Goal: Task Accomplishment & Management: Use online tool/utility

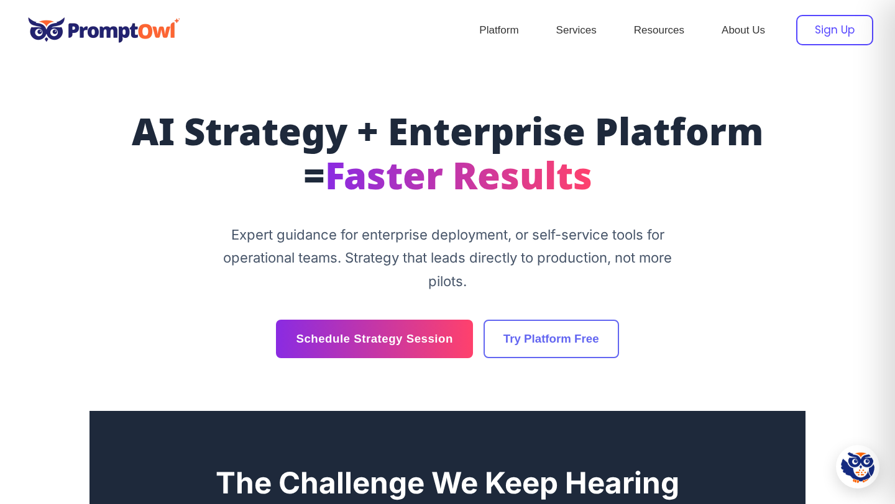
click at [759, 27] on div "Sign Up" at bounding box center [834, 30] width 77 height 30
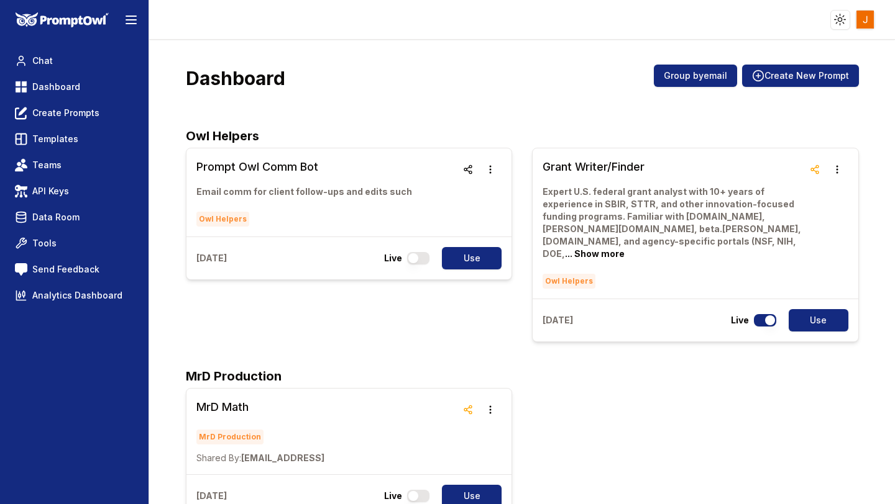
click at [870, 14] on html "Toggle theme Toggle user menu Chat Dashboard Create Prompts Templates Teams API…" at bounding box center [447, 252] width 895 height 504
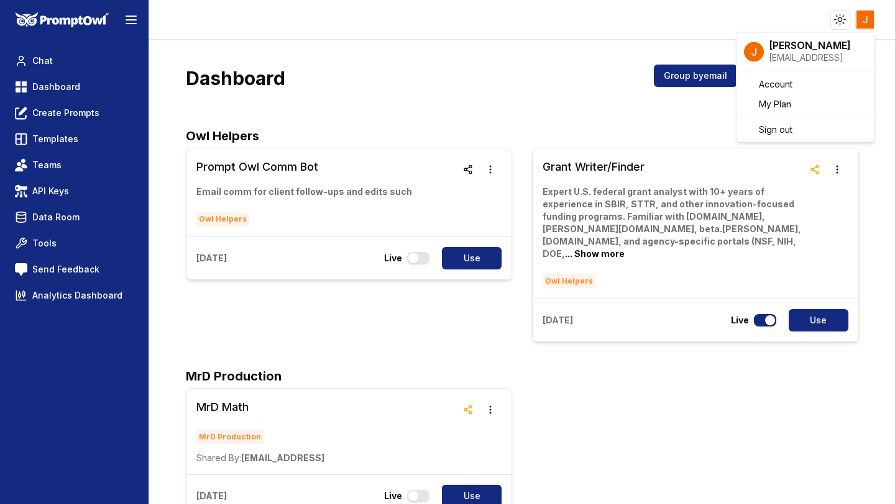
click at [466, 33] on html "Toggle theme Toggle user menu Chat Dashboard Create Prompts Templates Teams API…" at bounding box center [447, 252] width 895 height 504
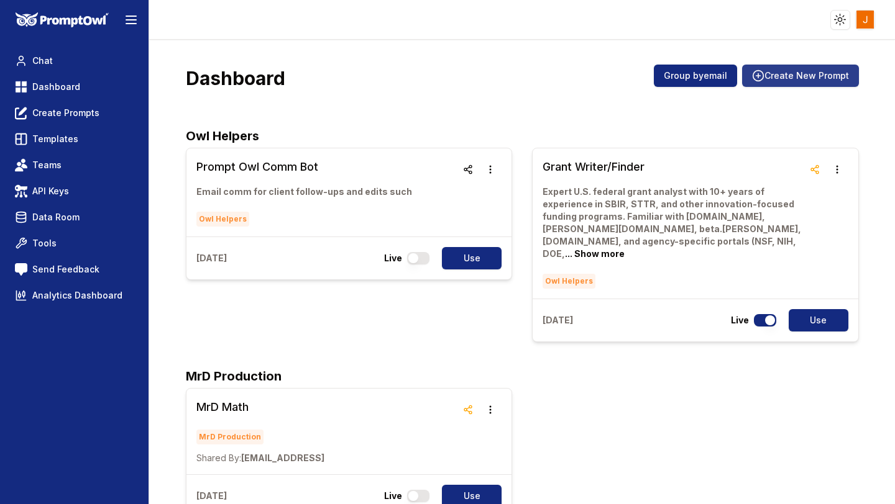
click at [800, 77] on button "Create New Prompt" at bounding box center [800, 76] width 117 height 22
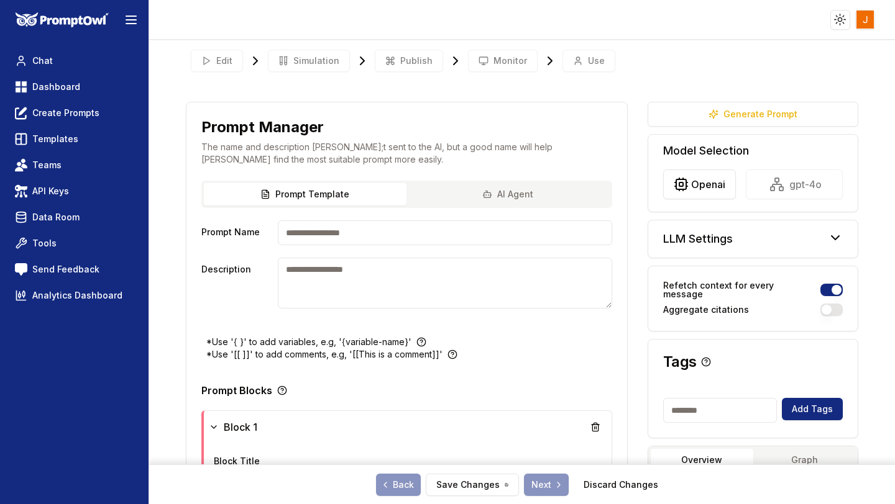
click at [368, 231] on input "Prompt Name" at bounding box center [445, 233] width 334 height 25
type input "*"
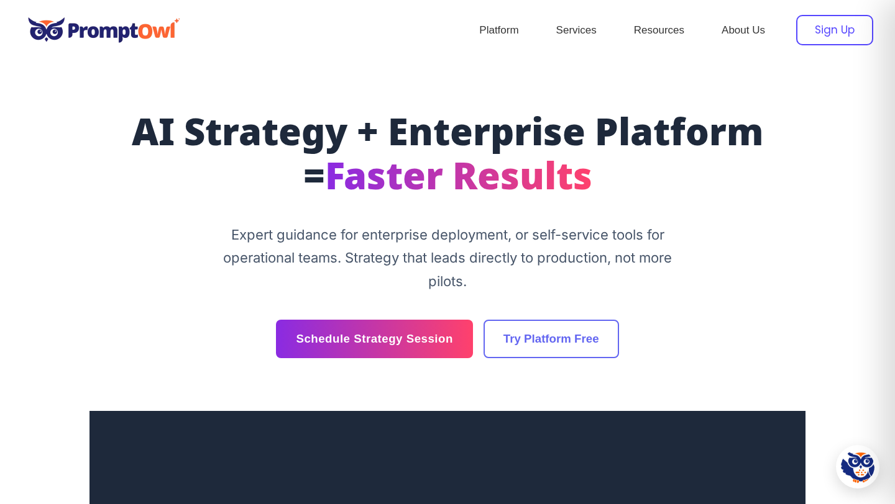
click at [842, 27] on div "Sign Up" at bounding box center [834, 30] width 77 height 30
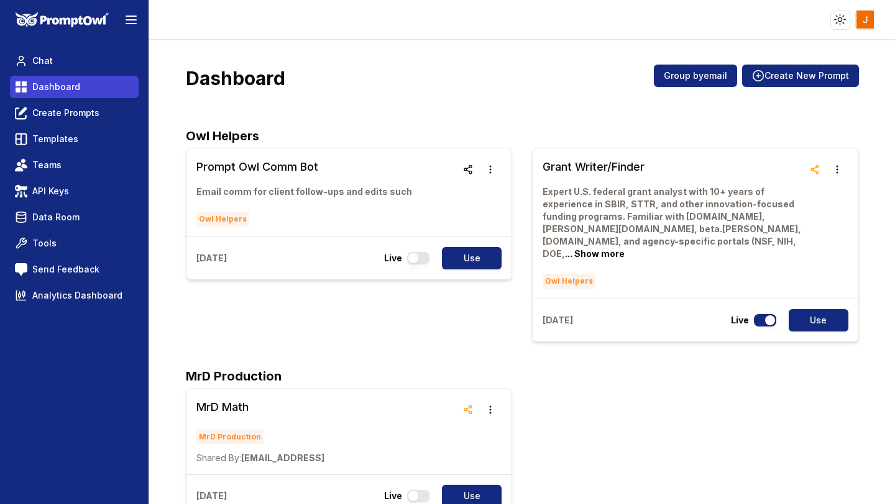
click at [66, 88] on span "Dashboard" at bounding box center [56, 87] width 48 height 12
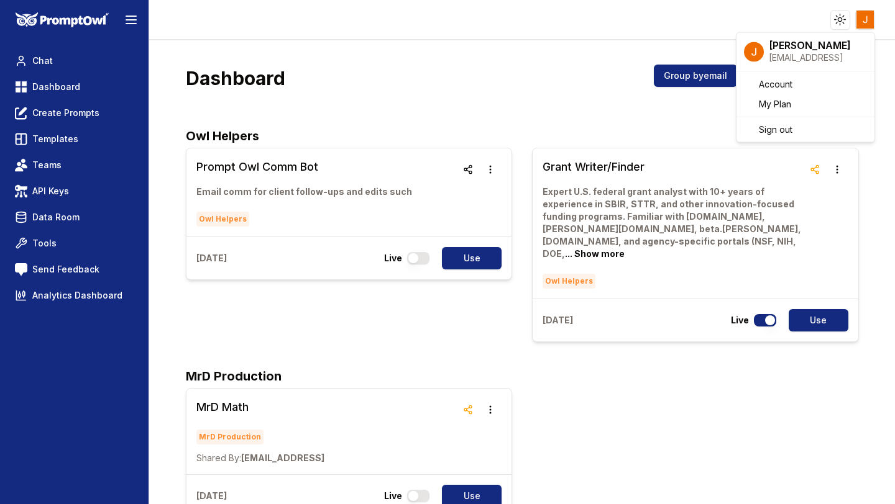
click at [865, 16] on html "Toggle theme Toggle user menu Chat Dashboard Create Prompts Templates Teams API…" at bounding box center [447, 252] width 895 height 504
click at [790, 128] on span "Sign out" at bounding box center [776, 130] width 34 height 12
